Goal: Transaction & Acquisition: Purchase product/service

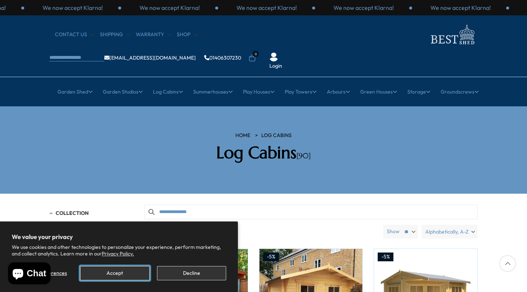
click at [124, 271] on button "Accept" at bounding box center [114, 273] width 69 height 14
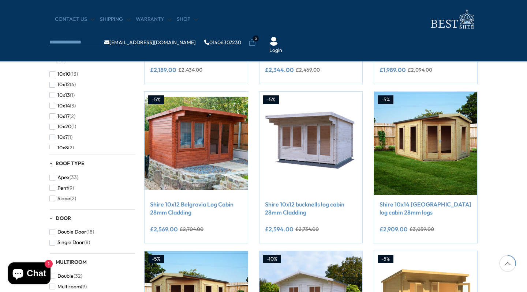
scroll to position [258, 0]
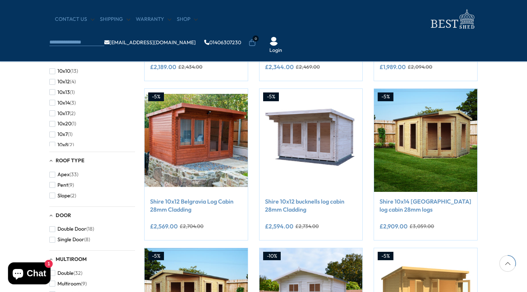
click at [207, 200] on link "Shire 10x12 Belgravia Log Cabin 28mm Cladding" at bounding box center [196, 206] width 92 height 16
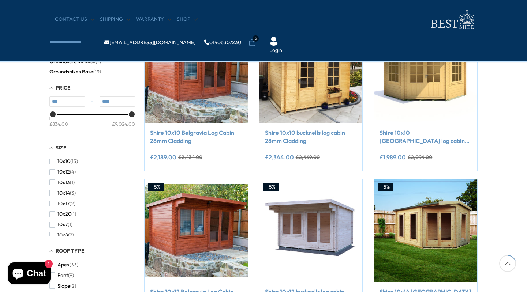
scroll to position [167, 0]
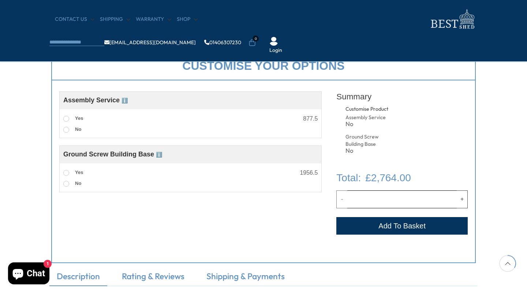
scroll to position [265, 0]
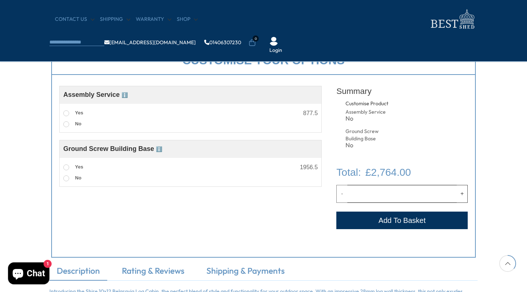
click at [481, 167] on div "Customise your options Customise Product Assembly Service ℹ️ Assembly Service C…" at bounding box center [263, 152] width 439 height 226
